Goal: Information Seeking & Learning: Learn about a topic

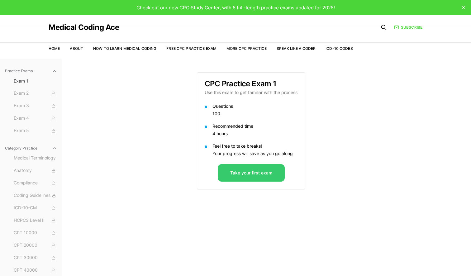
click at [246, 176] on button "Take your first exam" at bounding box center [251, 172] width 67 height 17
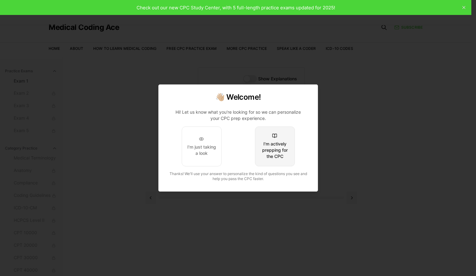
click at [271, 151] on div "I'm actively prepping for the CPC" at bounding box center [274, 150] width 29 height 19
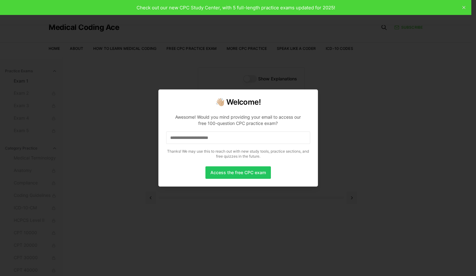
click at [194, 209] on div at bounding box center [238, 138] width 476 height 276
drag, startPoint x: 445, startPoint y: 19, endPoint x: 454, endPoint y: 19, distance: 9.7
click at [450, 19] on div at bounding box center [238, 138] width 476 height 276
click at [462, 8] on div at bounding box center [238, 138] width 476 height 276
click at [464, 9] on div at bounding box center [238, 138] width 476 height 276
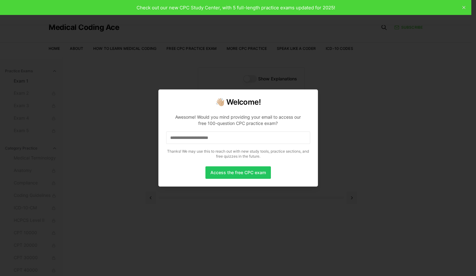
drag, startPoint x: 379, startPoint y: 72, endPoint x: 377, endPoint y: 68, distance: 4.5
click at [379, 71] on div at bounding box center [238, 138] width 476 height 276
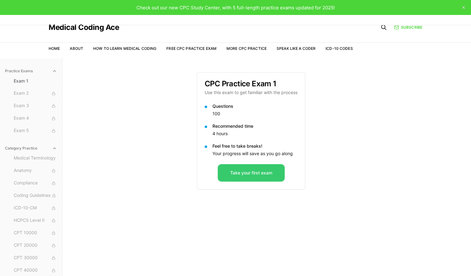
click at [253, 177] on button "Take your first exam" at bounding box center [251, 172] width 67 height 17
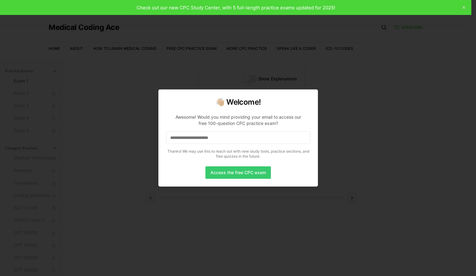
click at [236, 176] on button "Access the free CPC exam" at bounding box center [237, 172] width 65 height 12
click at [243, 175] on button "Access the free CPC exam" at bounding box center [237, 172] width 65 height 12
click at [186, 173] on div "Access the free CPC exam" at bounding box center [238, 172] width 144 height 12
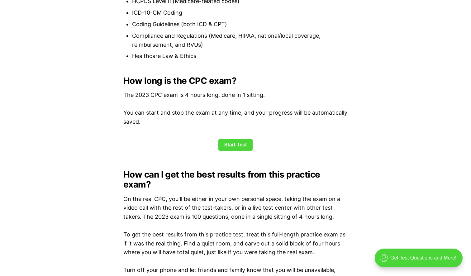
scroll to position [810, 0]
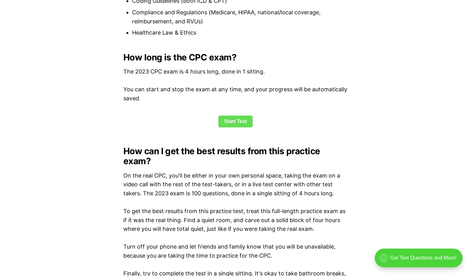
click at [238, 123] on link "Start Test" at bounding box center [235, 122] width 35 height 12
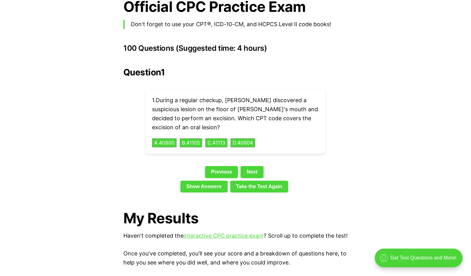
scroll to position [1365, 0]
